Goal: Transaction & Acquisition: Book appointment/travel/reservation

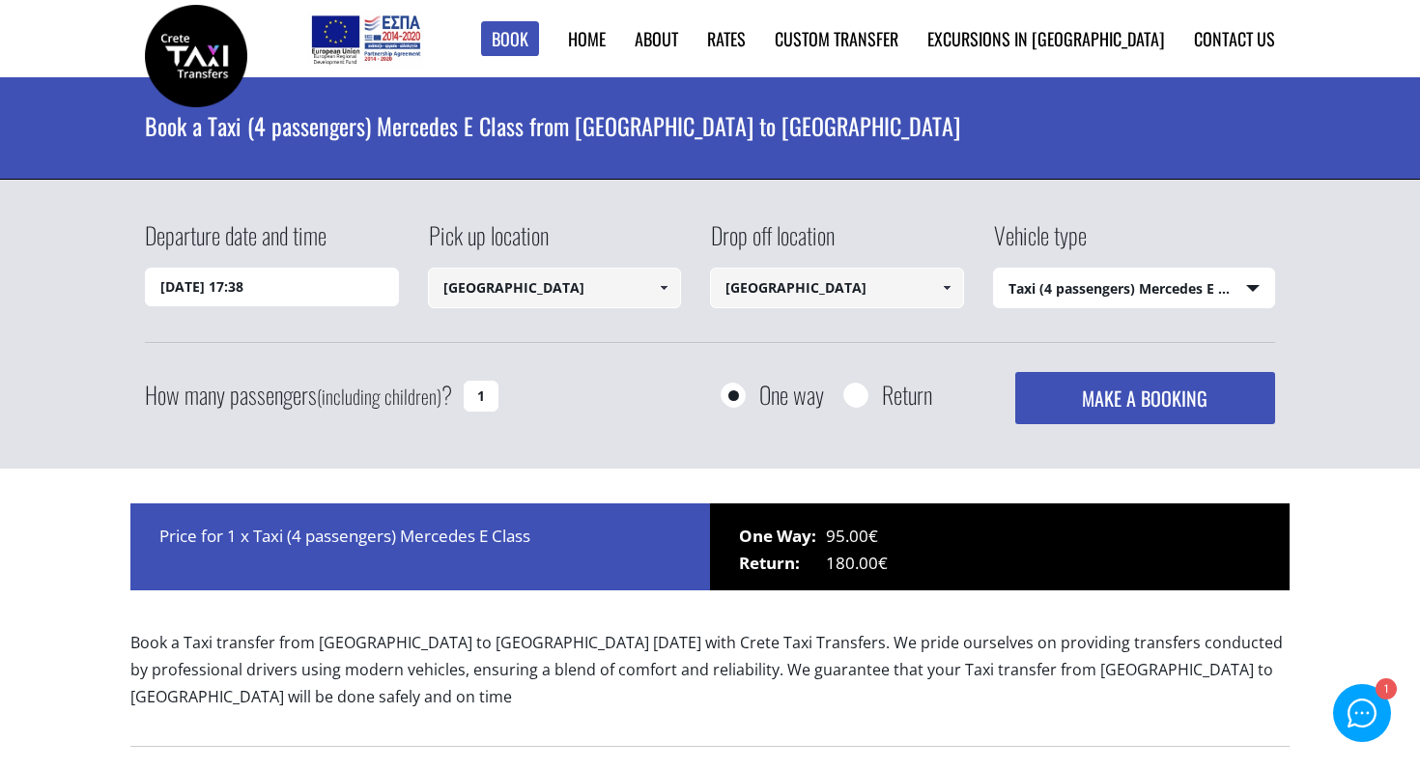
select select "540"
click at [316, 293] on input "[DATE] 17:38" at bounding box center [272, 287] width 254 height 39
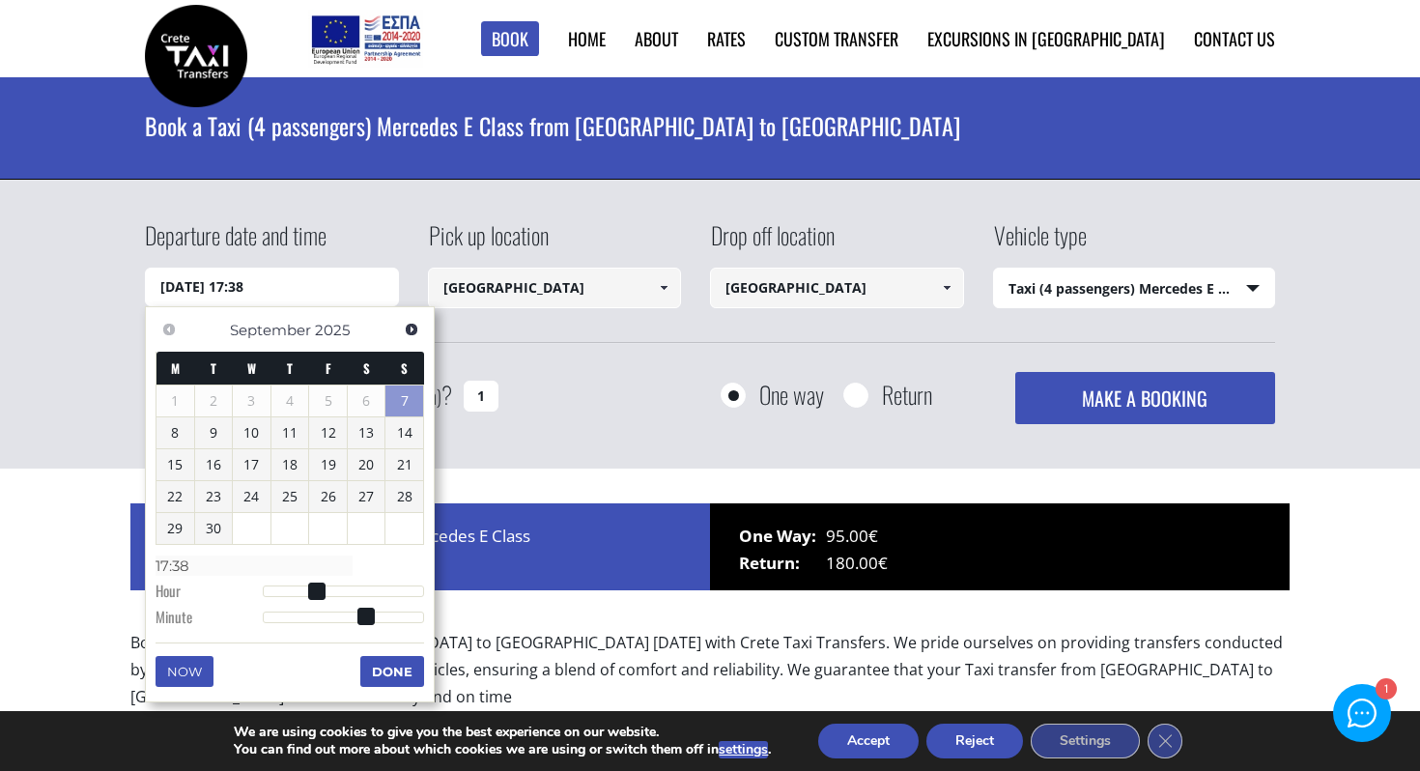
click at [410, 397] on link "7" at bounding box center [404, 400] width 38 height 31
type input "[DATE] 18:38"
type input "18:38"
type input "[DATE] 19:38"
type input "19:38"
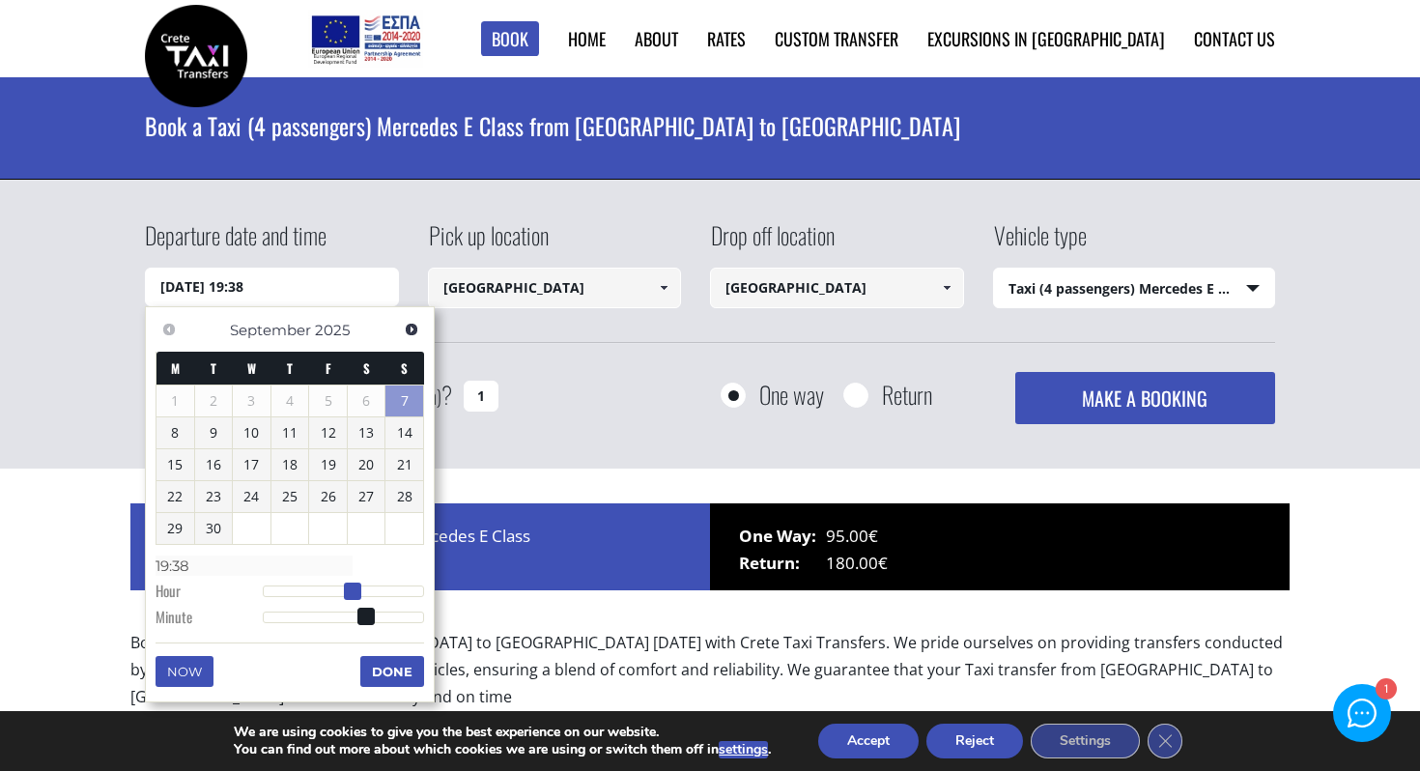
type input "[DATE] 20:38"
type input "20:38"
drag, startPoint x: 316, startPoint y: 588, endPoint x: 366, endPoint y: 584, distance: 50.4
click at [366, 584] on span at bounding box center [369, 590] width 17 height 17
type input "[DATE] 20:39"
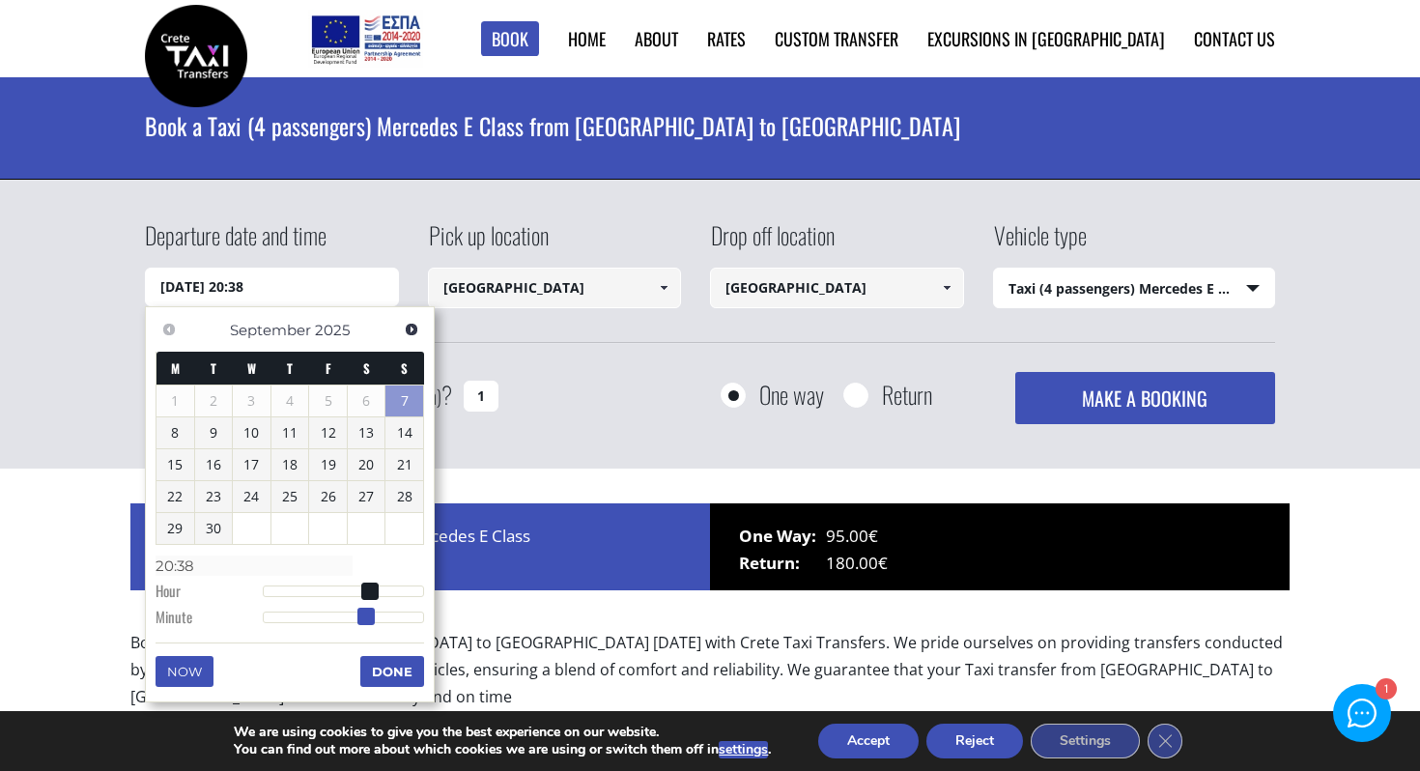
type input "20:39"
type input "[DATE] 20:40"
type input "20:40"
type input "[DATE] 20:41"
type input "20:41"
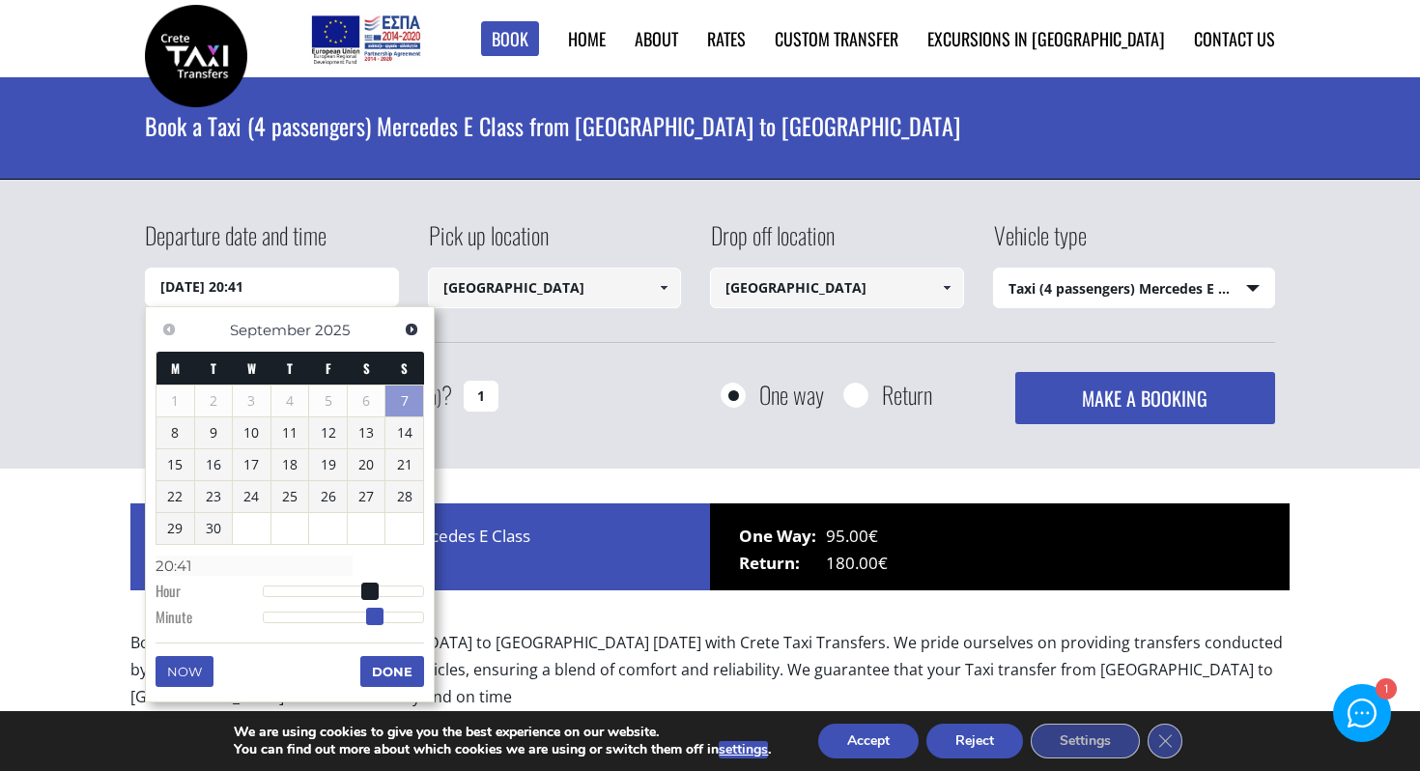
type input "[DATE] 20:42"
type input "20:42"
type input "[DATE] 20:43"
type input "20:43"
type input "[DATE] 20:44"
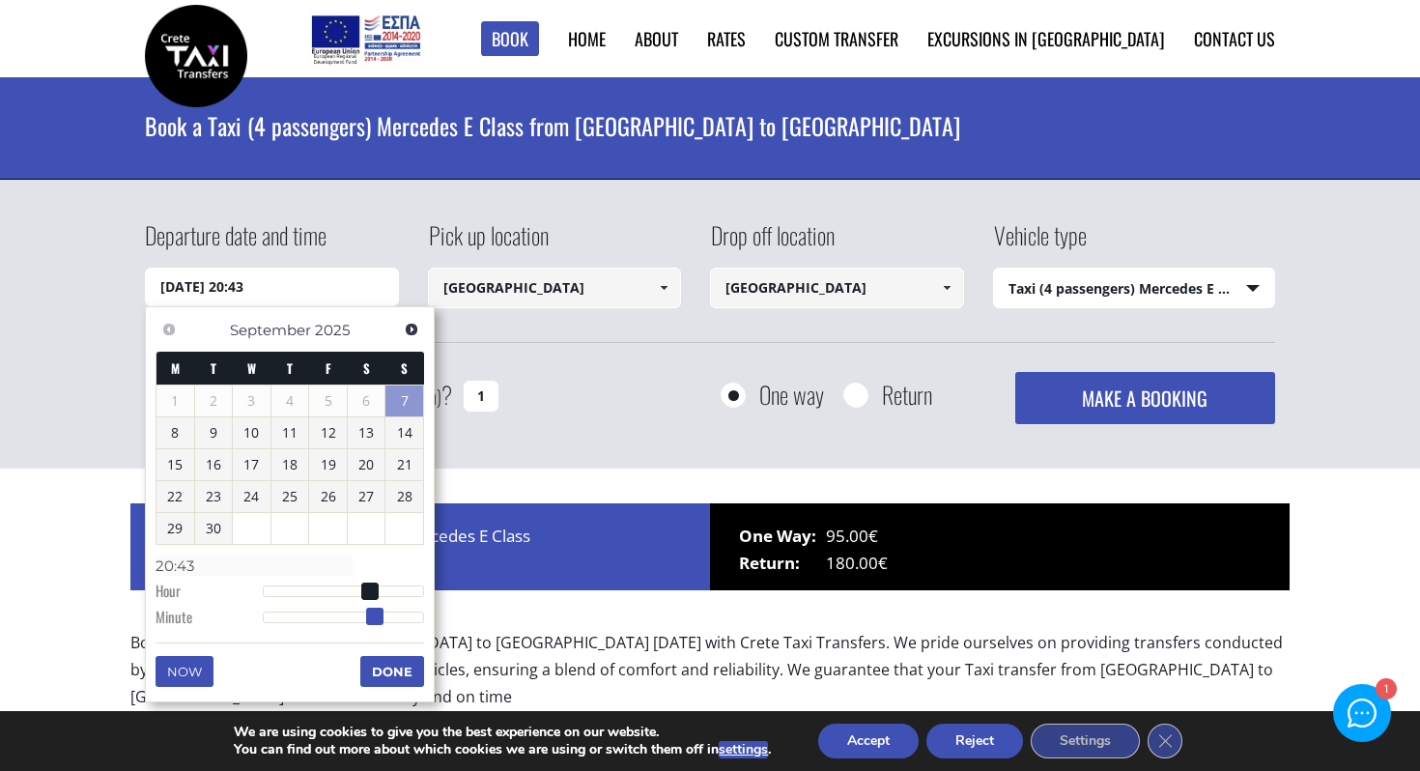
type input "20:44"
type input "[DATE] 20:45"
type input "20:45"
drag, startPoint x: 366, startPoint y: 618, endPoint x: 385, endPoint y: 618, distance: 19.3
click at [385, 618] on span at bounding box center [385, 616] width 17 height 17
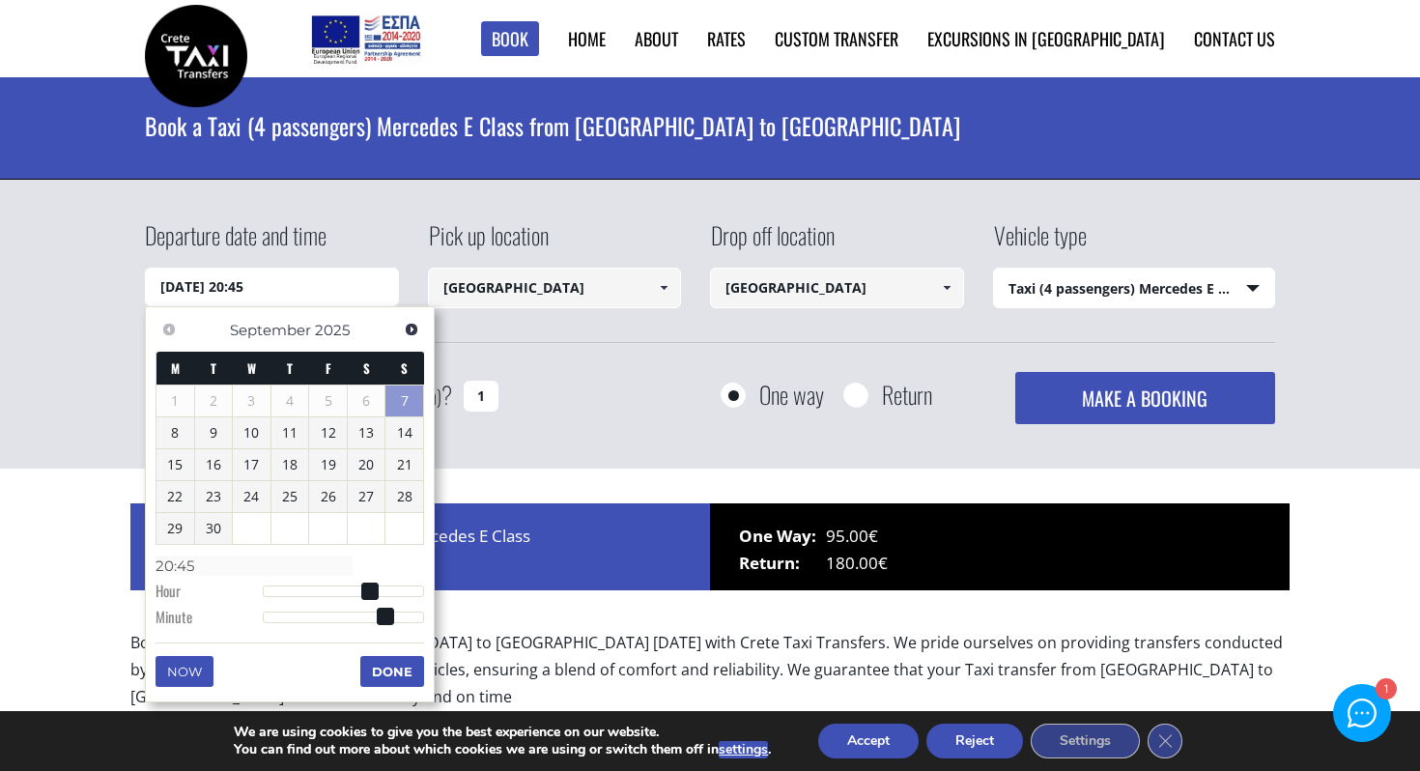
click at [389, 672] on button "Done" at bounding box center [392, 671] width 64 height 31
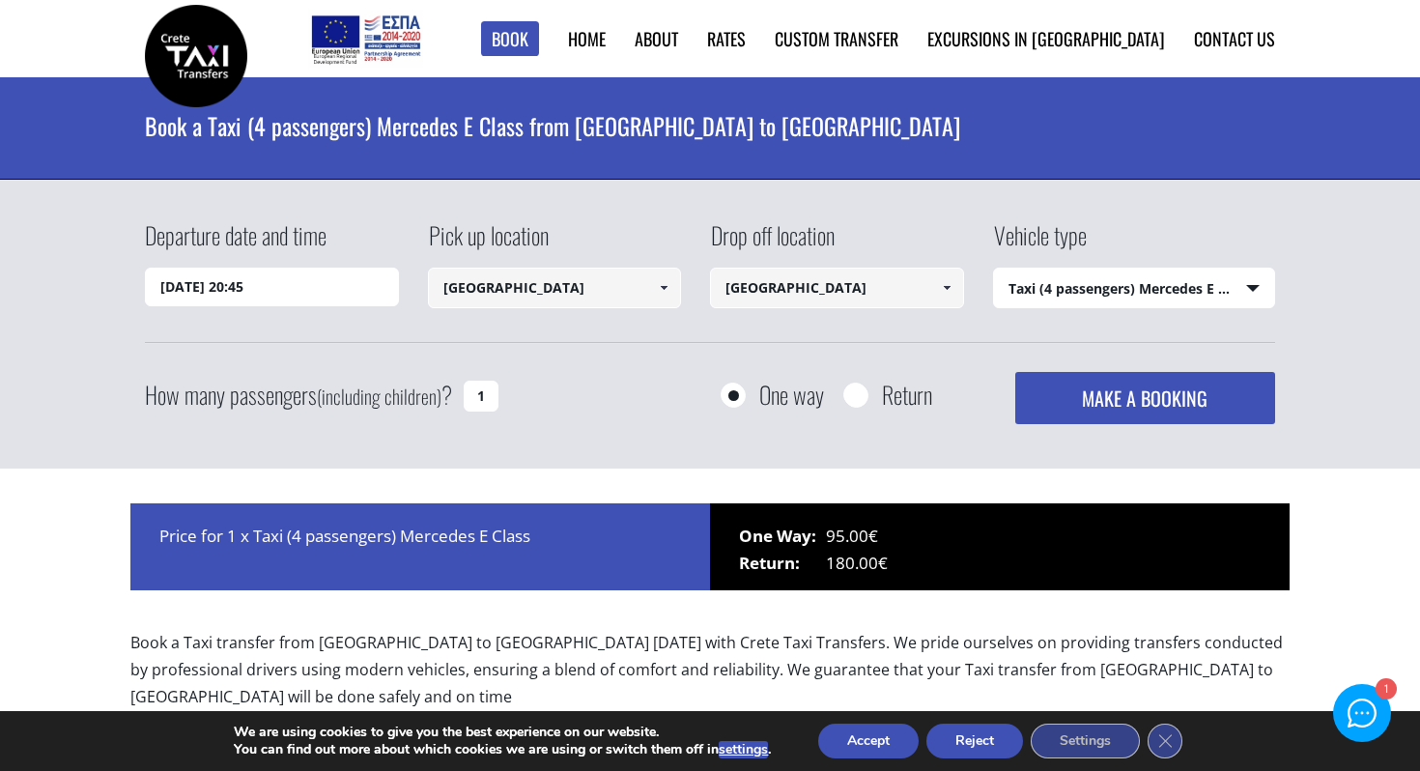
click at [550, 285] on input "[GEOGRAPHIC_DATA]" at bounding box center [555, 288] width 254 height 41
click at [641, 293] on input "[GEOGRAPHIC_DATA]" at bounding box center [555, 288] width 254 height 41
click at [664, 293] on span at bounding box center [663, 287] width 15 height 15
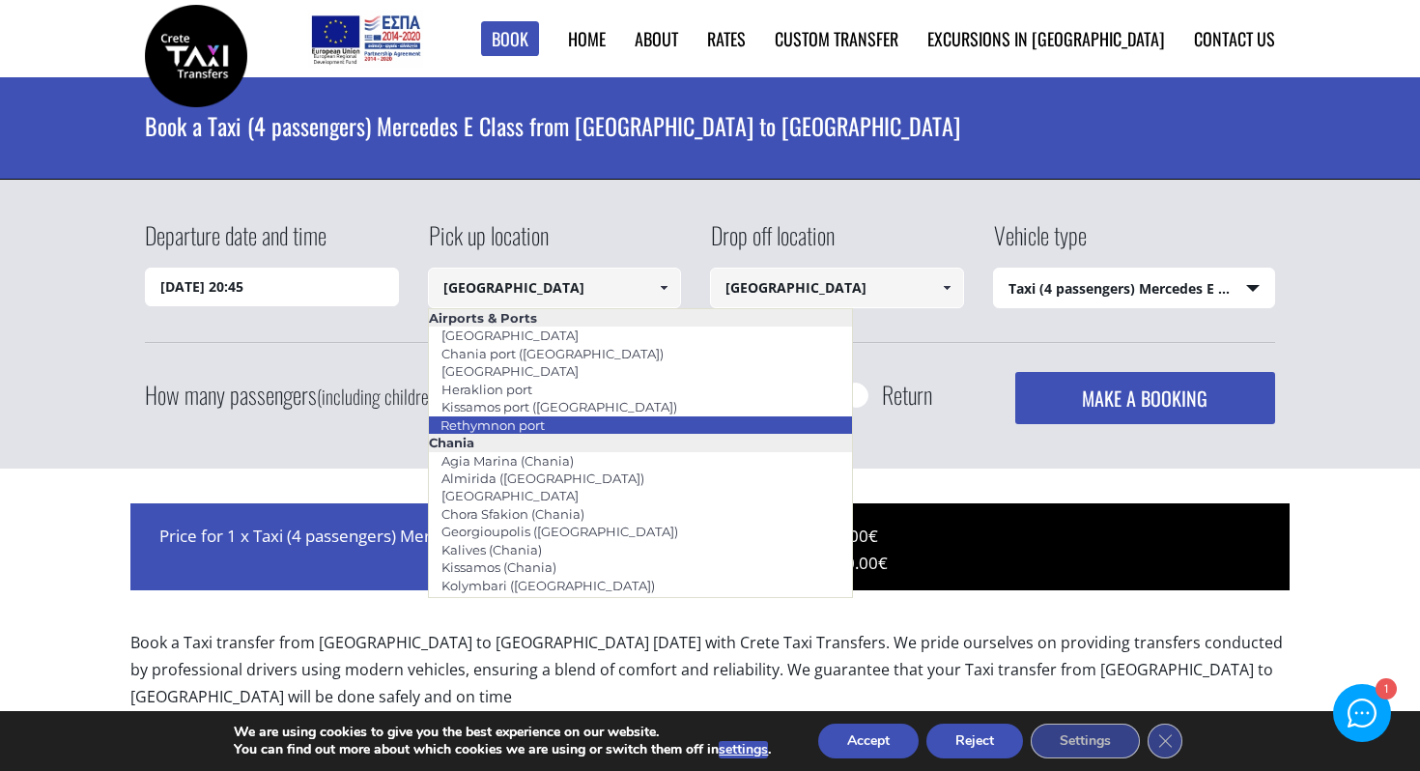
click at [617, 419] on li "Rethymnon port" at bounding box center [641, 424] width 424 height 17
type input "Rethymnon port"
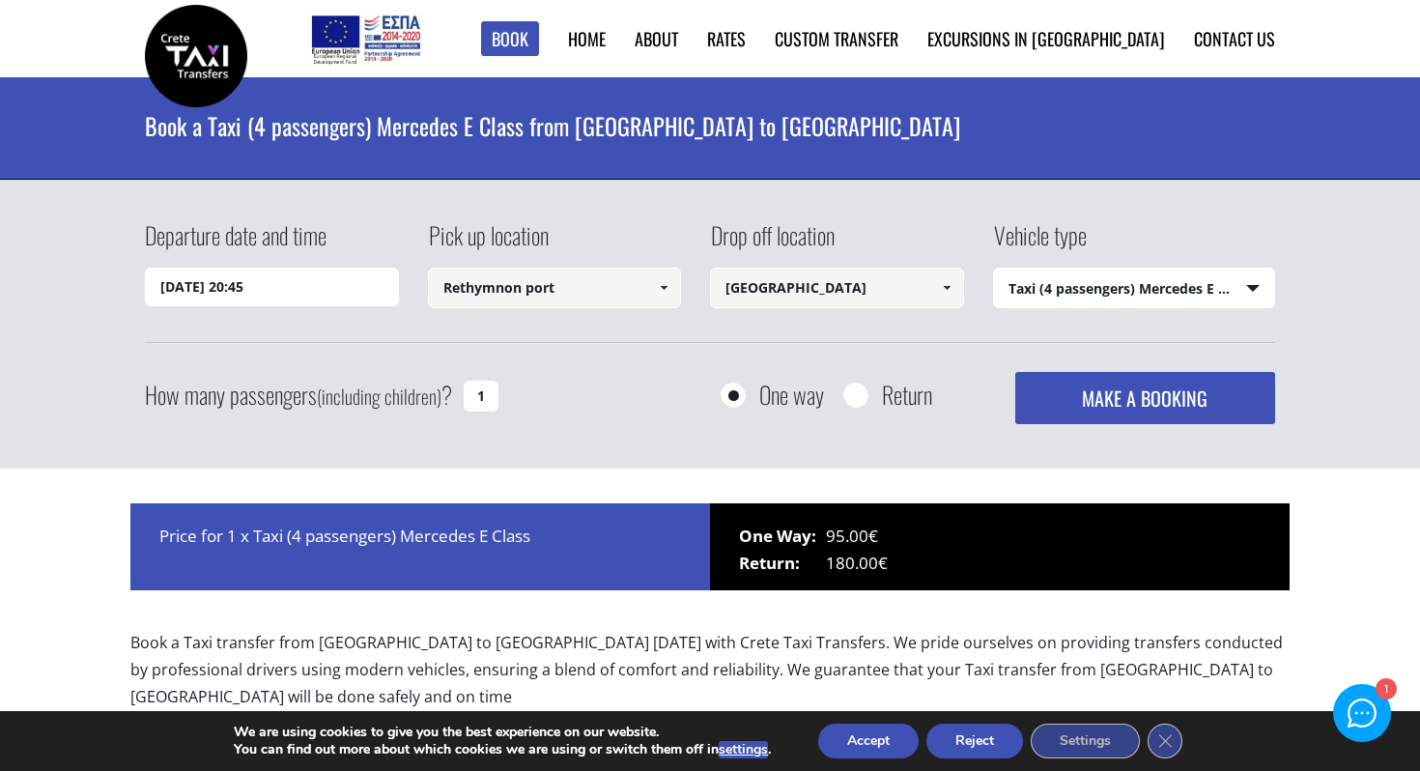
click at [945, 289] on span at bounding box center [946, 287] width 15 height 15
click at [945, 275] on link at bounding box center [946, 288] width 32 height 41
click at [809, 270] on input "[GEOGRAPHIC_DATA] airportsec" at bounding box center [837, 288] width 254 height 41
click at [809, 284] on input "[GEOGRAPHIC_DATA] airportsec" at bounding box center [837, 288] width 254 height 41
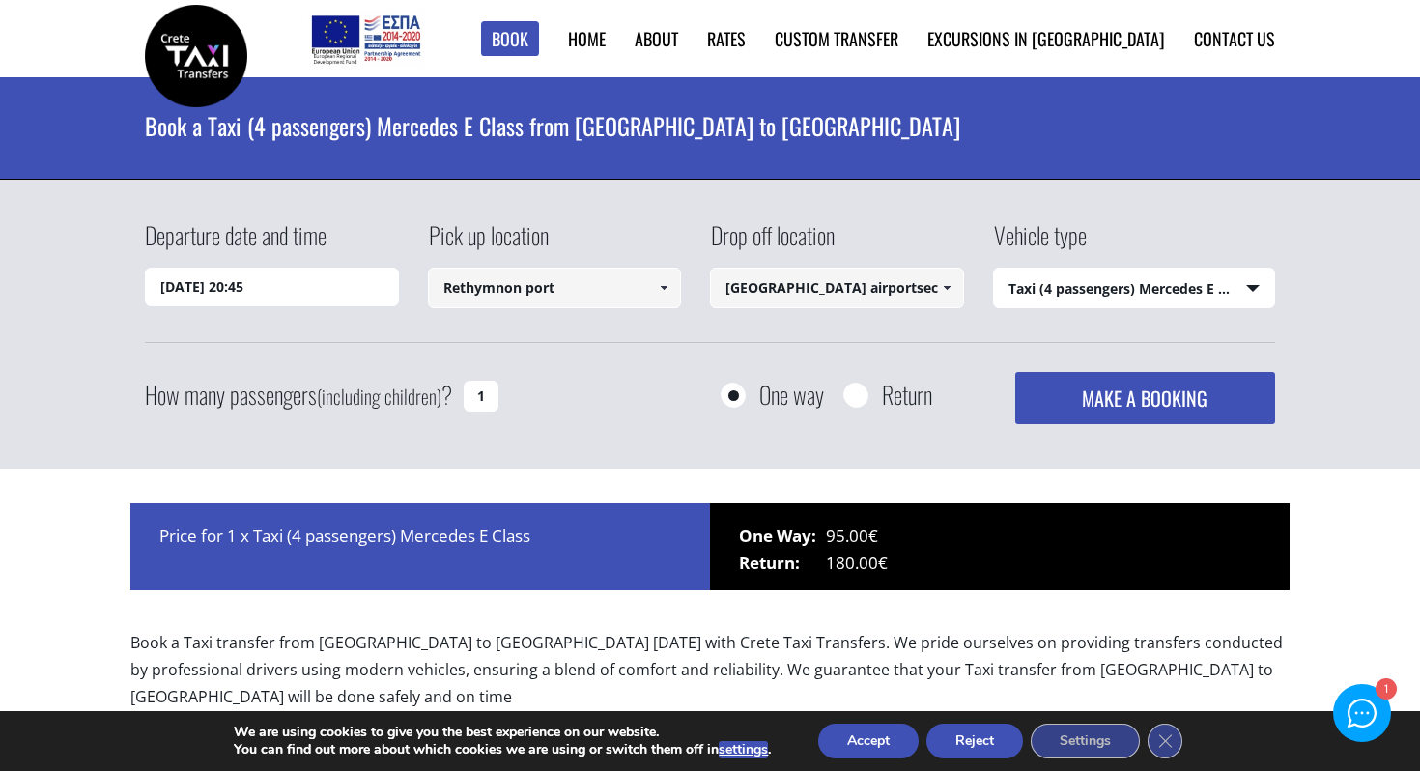
click at [809, 284] on input "[GEOGRAPHIC_DATA] airportsec" at bounding box center [837, 288] width 254 height 41
type input "secret"
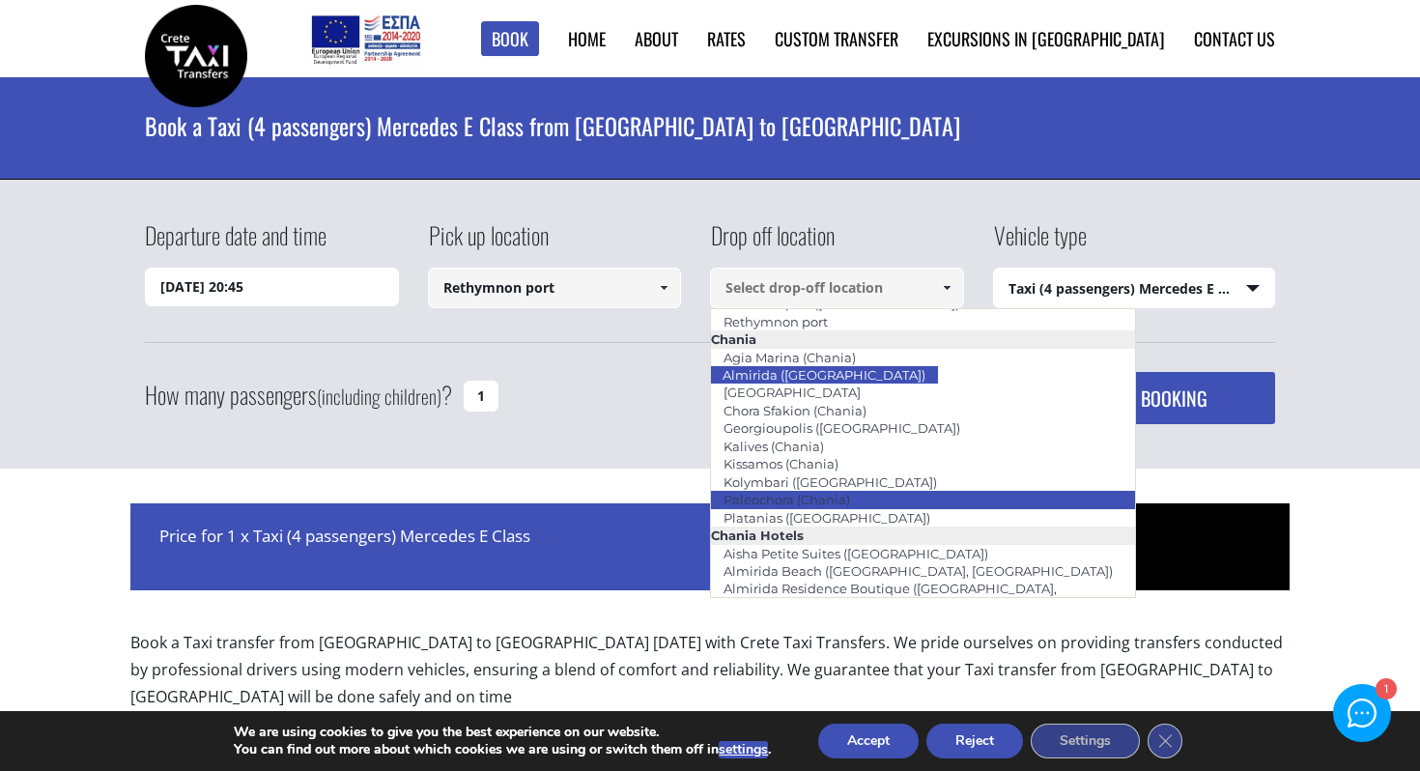
scroll to position [105, 0]
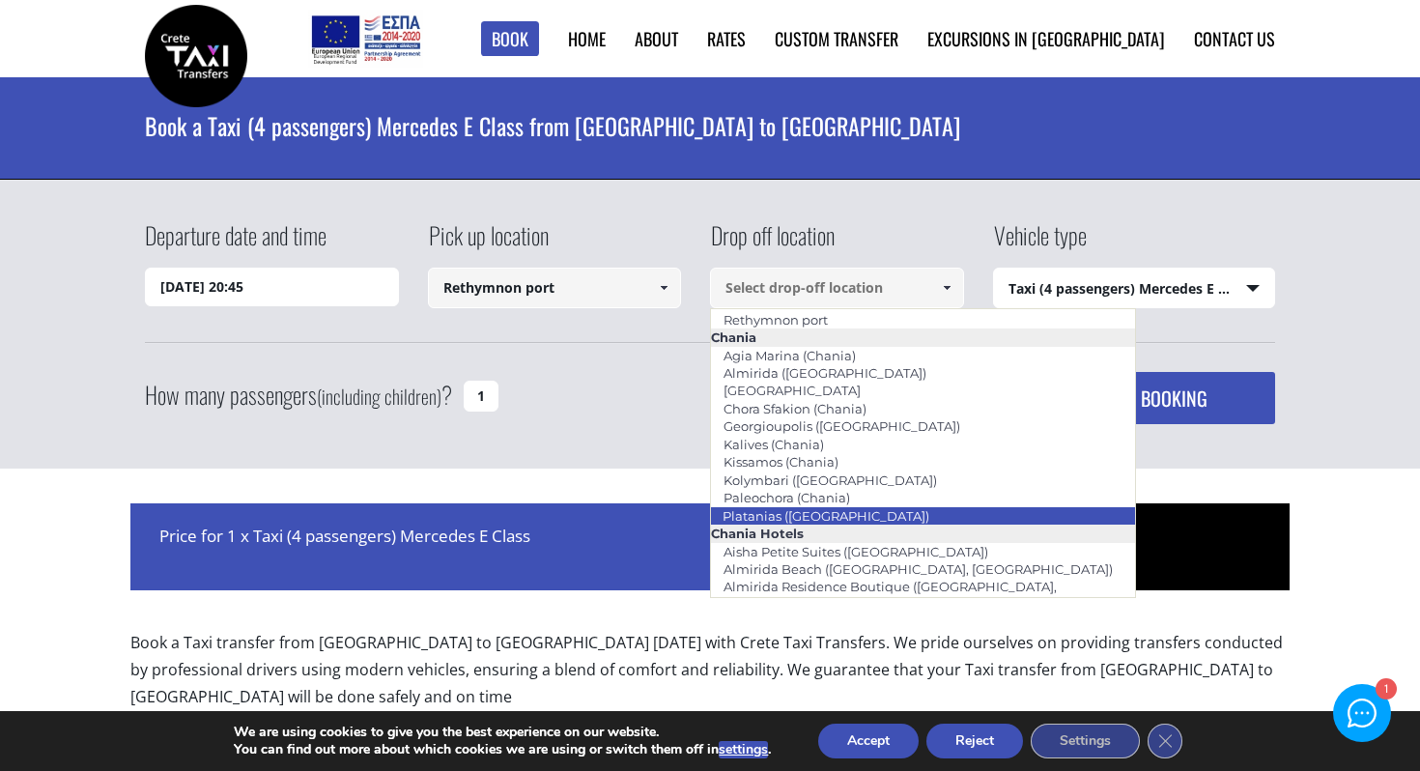
click at [850, 516] on li "Platanias ([GEOGRAPHIC_DATA])" at bounding box center [923, 515] width 424 height 17
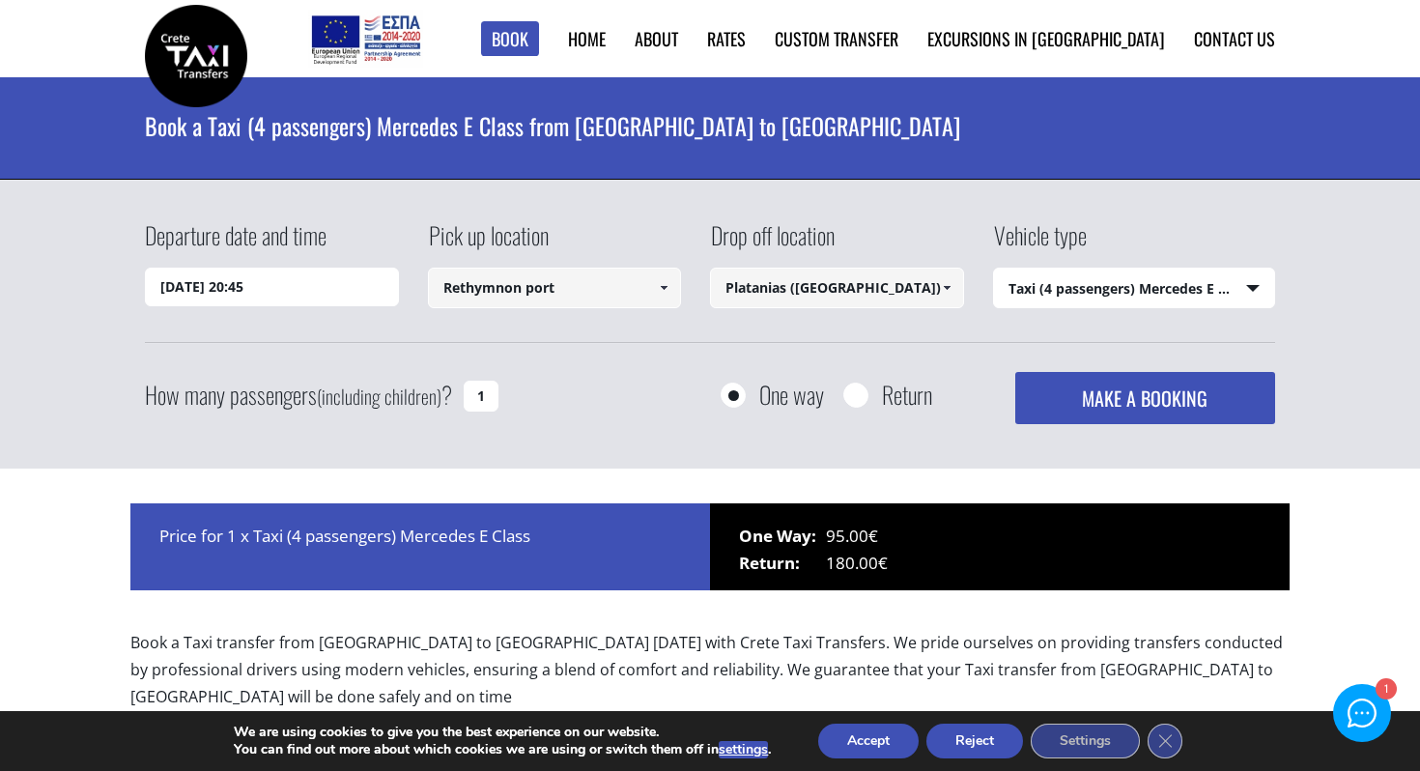
type input "Platanias ([GEOGRAPHIC_DATA])"
click at [1113, 283] on select "Select vehicle type Taxi (4 passengers) Mercedes E Class Mini Van (7 passengers…" at bounding box center [1134, 289] width 281 height 41
click at [469, 399] on input "1" at bounding box center [481, 396] width 35 height 31
drag, startPoint x: 486, startPoint y: 387, endPoint x: 473, endPoint y: 387, distance: 12.6
click at [474, 387] on input "1" at bounding box center [481, 396] width 35 height 31
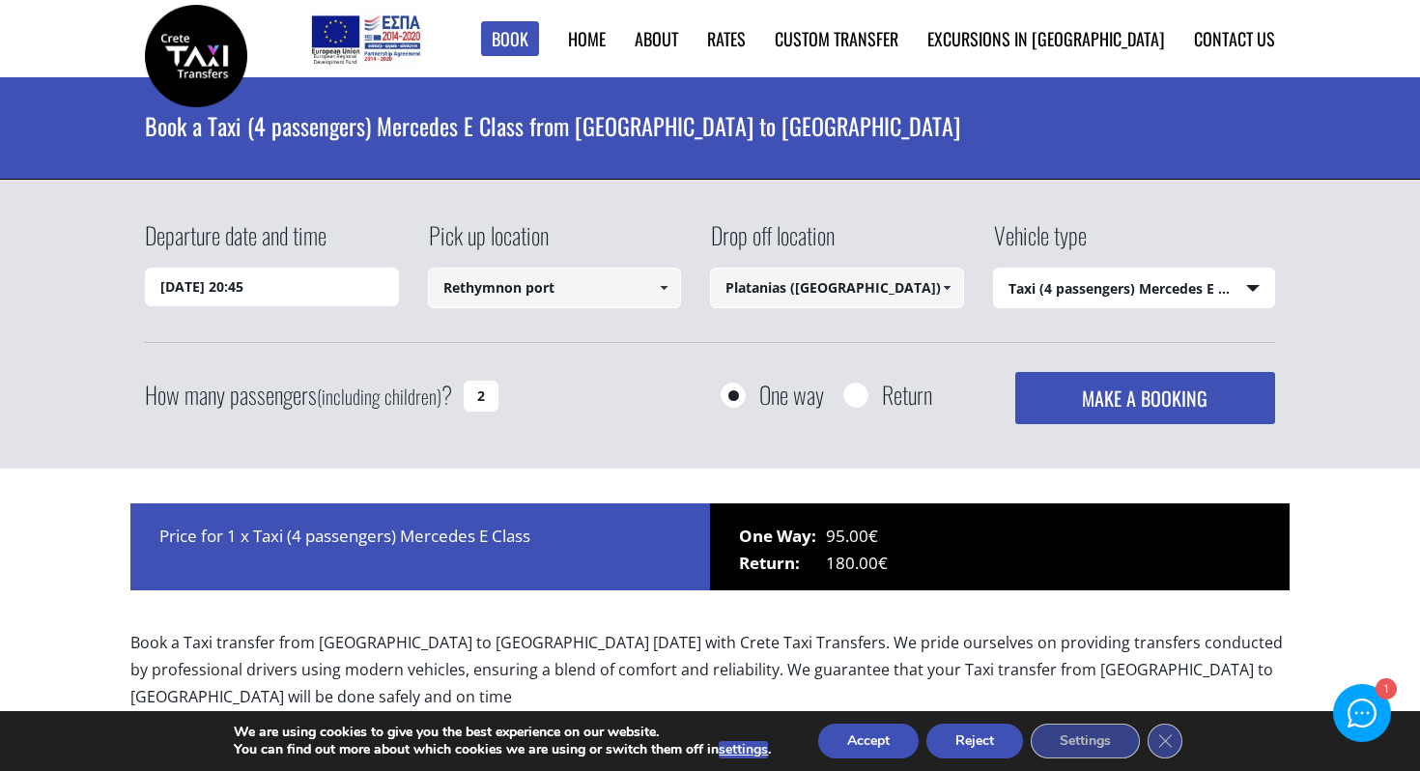
type input "2"
click at [625, 414] on div "How many passengers (including children) ? 2 One way Return MAKE A BOOKING Plea…" at bounding box center [710, 398] width 1130 height 52
click at [1093, 398] on button "MAKE A BOOKING" at bounding box center [1145, 398] width 260 height 52
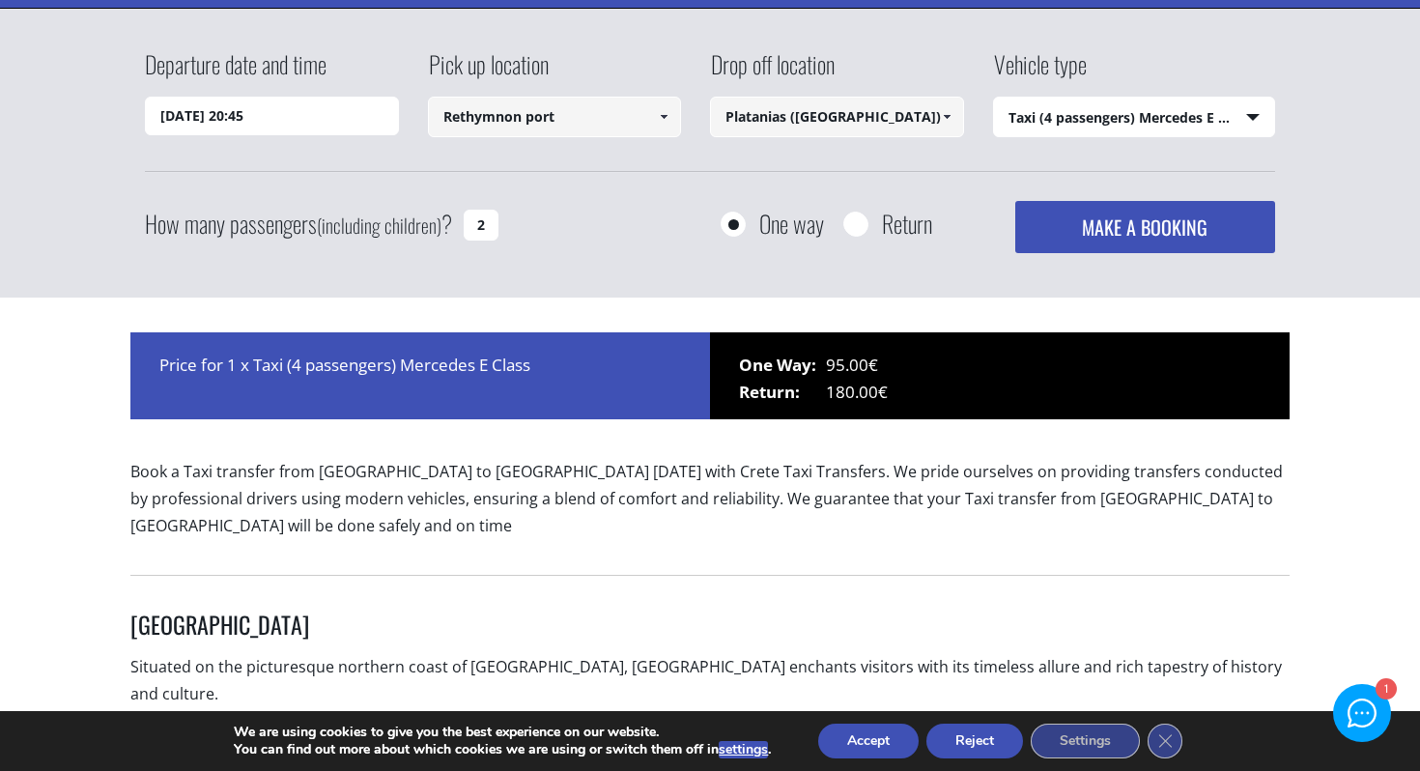
scroll to position [170, 0]
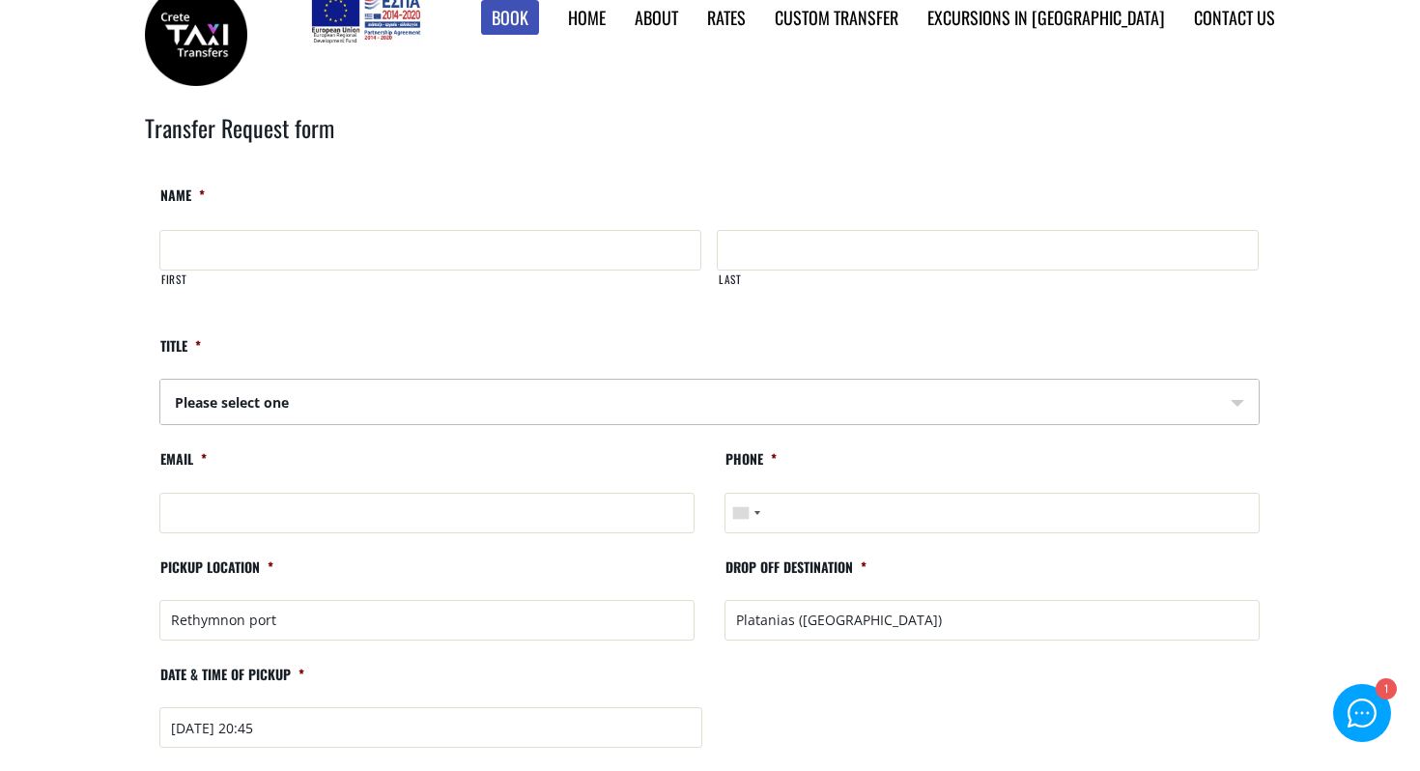
click at [1093, 398] on select "Please select one Mr Mrs" at bounding box center [710, 403] width 1098 height 46
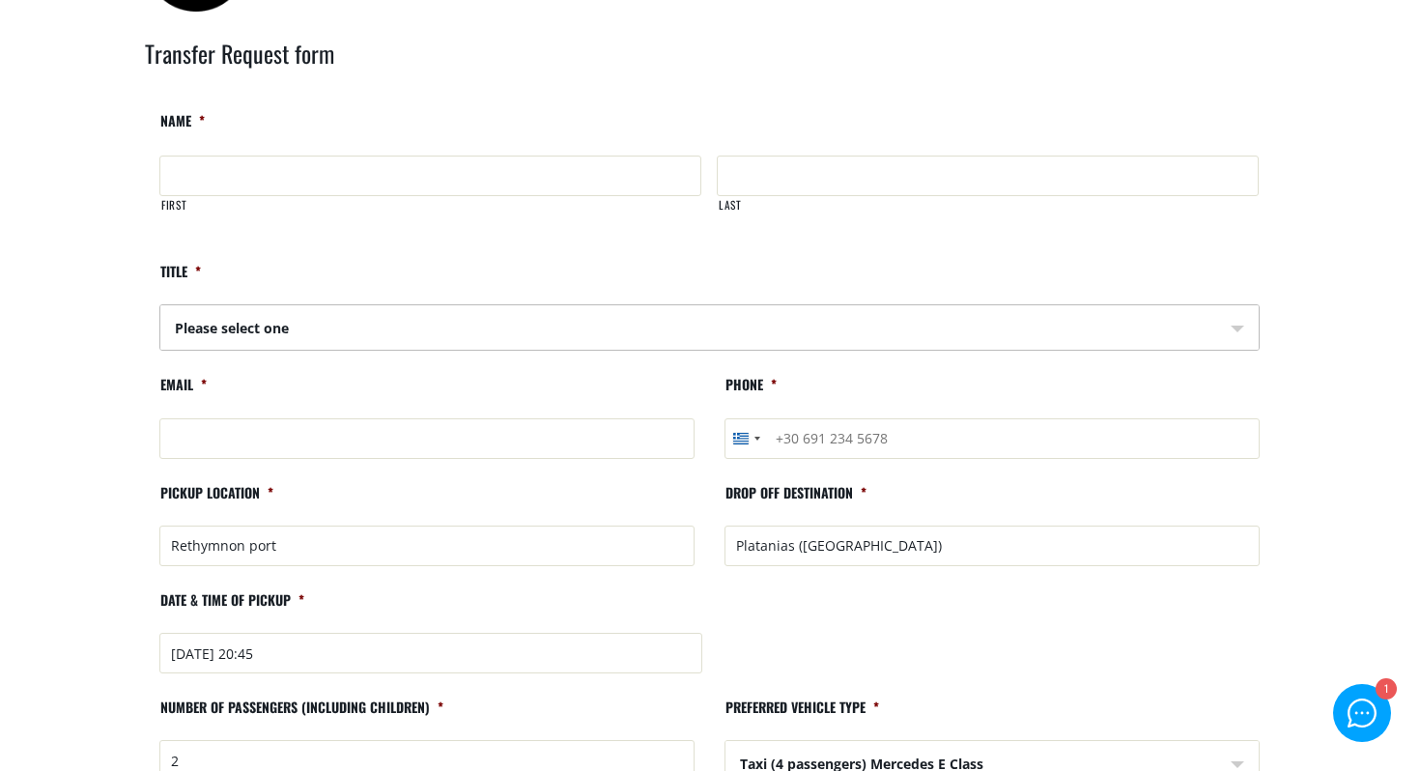
scroll to position [97, 0]
